Goal: Information Seeking & Learning: Learn about a topic

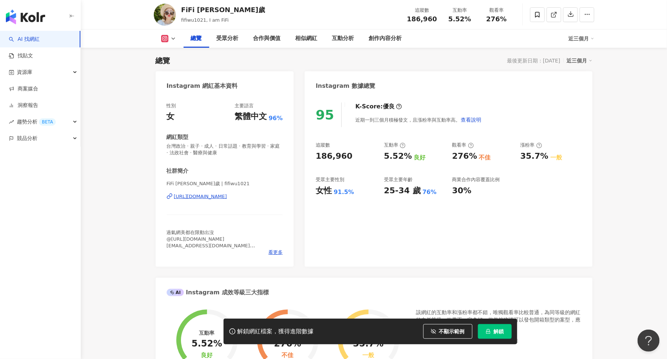
click at [498, 343] on div "解鎖網紅檔案，獲得進階數據 不顯示範例 點擊後模糊區塊會顯示範例資料，僅提供預覽非真實數據 解鎖" at bounding box center [371, 331] width 294 height 26
click at [499, 330] on span "解鎖" at bounding box center [499, 331] width 10 height 6
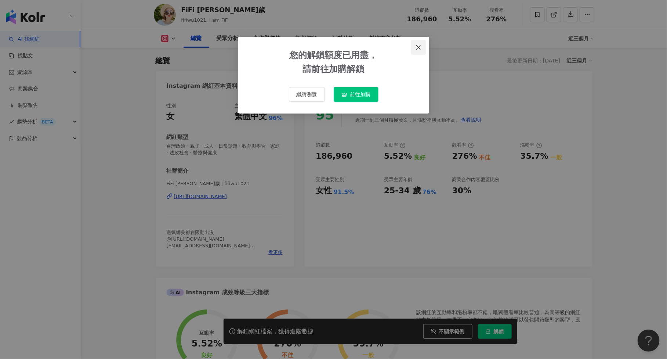
click at [420, 46] on icon "close" at bounding box center [418, 47] width 4 height 4
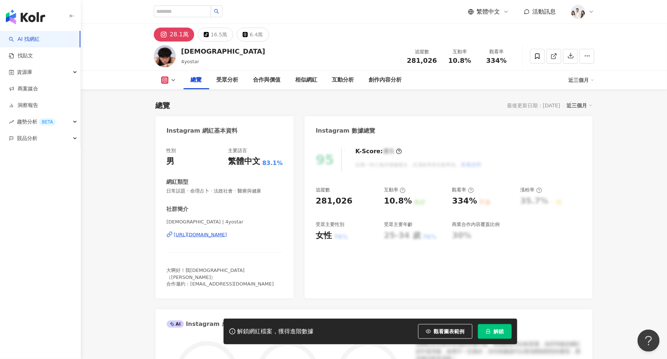
scroll to position [45, 0]
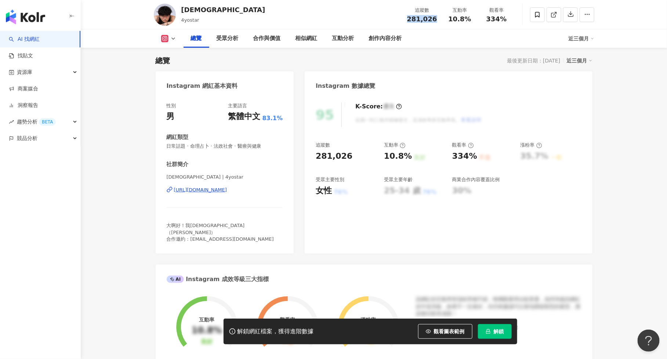
drag, startPoint x: 410, startPoint y: 18, endPoint x: 441, endPoint y: 18, distance: 30.5
click at [441, 18] on div "追蹤數 281,026" at bounding box center [422, 15] width 39 height 16
click at [443, 330] on span "觀看圖表範例" at bounding box center [449, 331] width 31 height 6
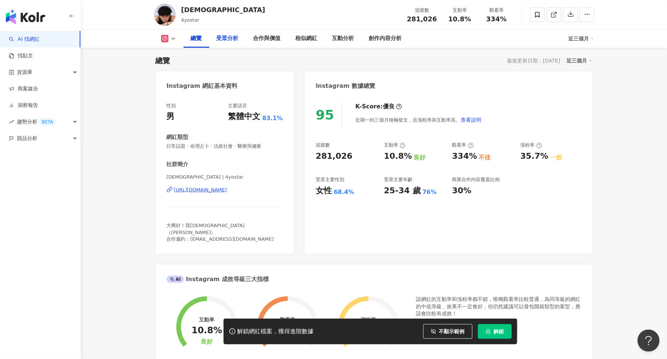
click at [230, 36] on div "受眾分析" at bounding box center [228, 38] width 22 height 9
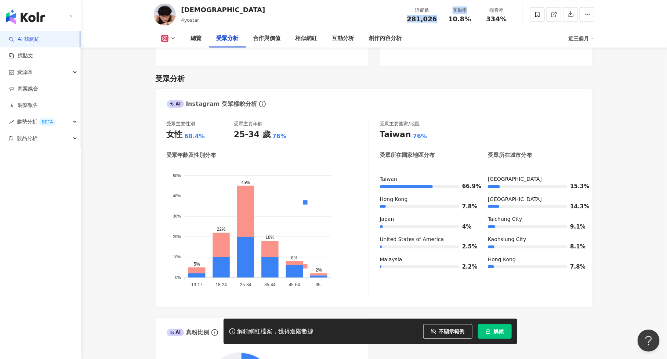
drag, startPoint x: 411, startPoint y: 21, endPoint x: 445, endPoint y: 21, distance: 34.5
click at [445, 21] on div "追蹤數 281,026 互動率 10.8% 觀看率 334%" at bounding box center [459, 15] width 112 height 22
copy div "281,026 互動率"
drag, startPoint x: 445, startPoint y: 21, endPoint x: 424, endPoint y: 21, distance: 20.9
click at [445, 21] on div "互動率 10.8%" at bounding box center [460, 15] width 37 height 16
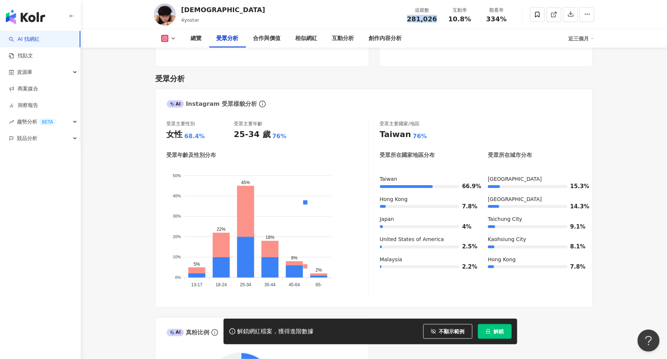
drag, startPoint x: 410, startPoint y: 19, endPoint x: 437, endPoint y: 19, distance: 26.4
click at [437, 19] on div "281,026" at bounding box center [422, 18] width 30 height 7
copy span "281,026"
